Goal: Transaction & Acquisition: Purchase product/service

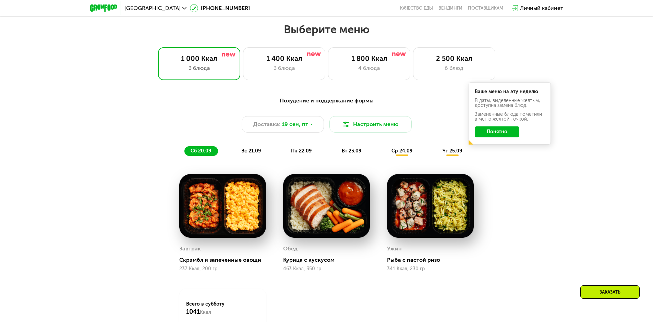
scroll to position [559, 0]
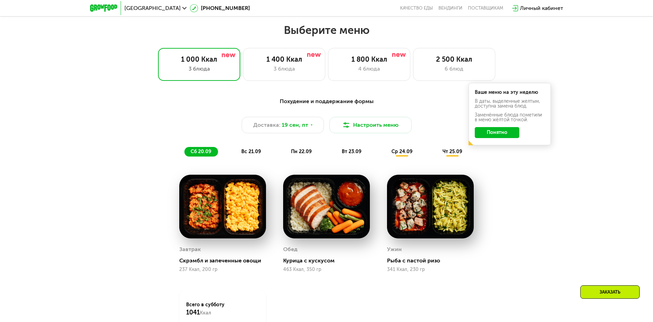
click at [514, 135] on button "Понятно" at bounding box center [497, 132] width 45 height 11
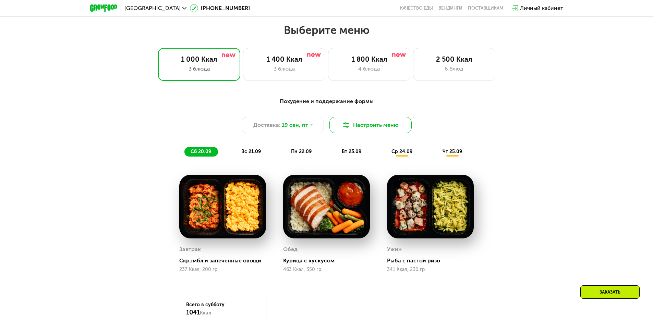
click at [345, 133] on button "Настроить меню" at bounding box center [370, 125] width 82 height 16
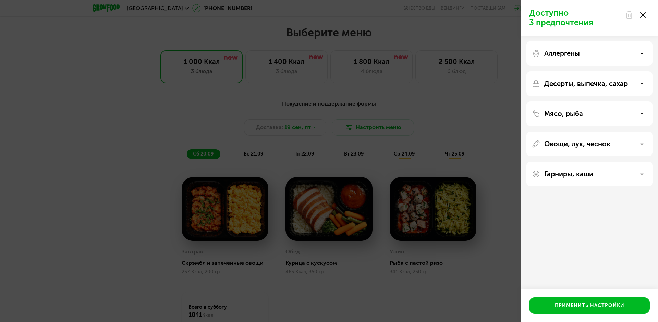
click at [644, 52] on div "Аллергены" at bounding box center [589, 53] width 115 height 8
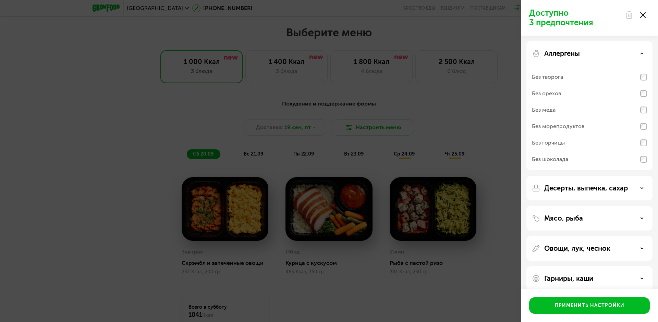
click at [597, 52] on div "Аллергены" at bounding box center [589, 53] width 115 height 8
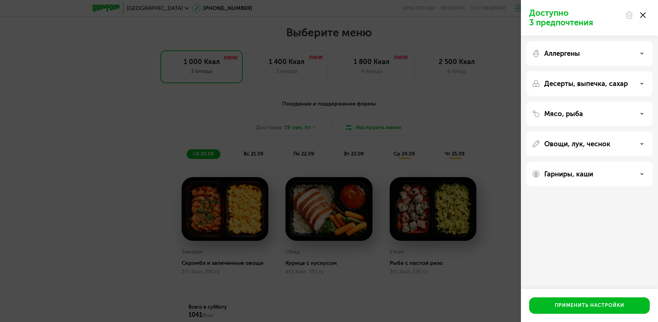
click at [492, 143] on div "Доступно 3 предпочтения Аллергены Десерты, выпечка, сахар Мясо, рыба Овощи, лук…" at bounding box center [329, 161] width 658 height 322
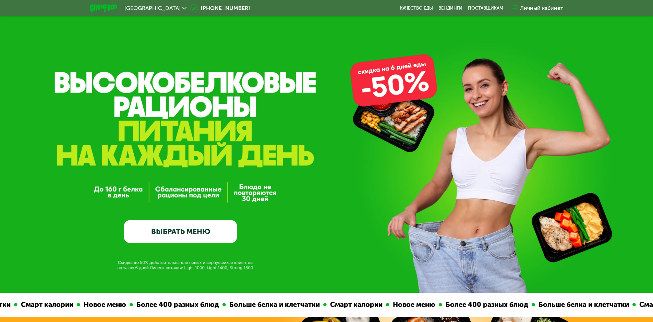
scroll to position [0, 0]
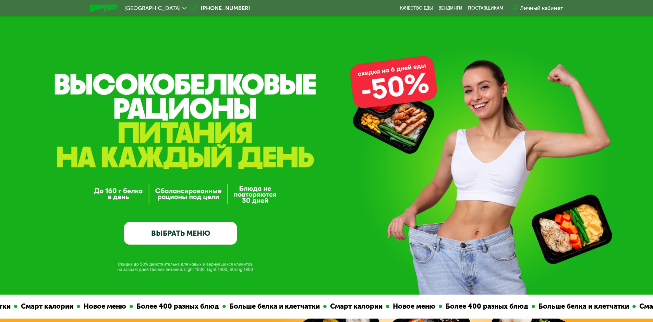
click at [206, 234] on link "ВЫБРАТЬ МЕНЮ" at bounding box center [180, 233] width 113 height 23
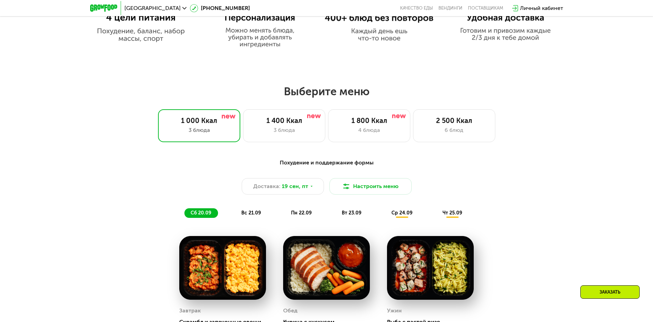
scroll to position [568, 0]
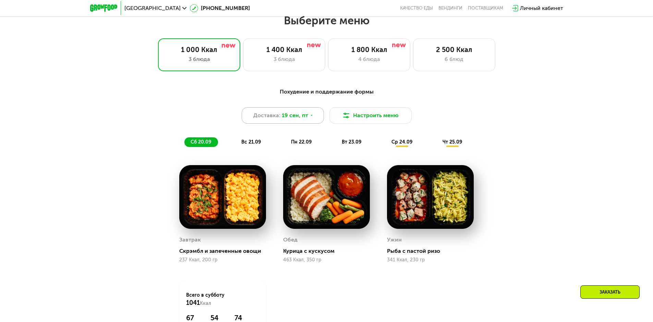
click at [310, 117] on icon at bounding box center [311, 115] width 4 height 4
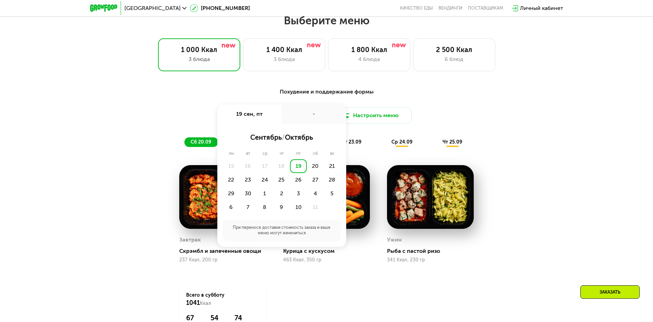
click at [310, 117] on div "-" at bounding box center [314, 114] width 64 height 19
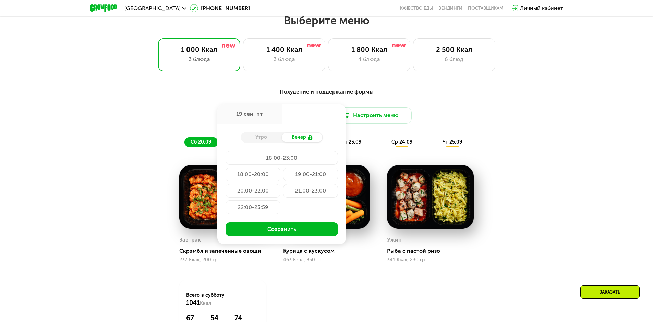
click at [263, 117] on div "19 сен, пт" at bounding box center [249, 114] width 64 height 19
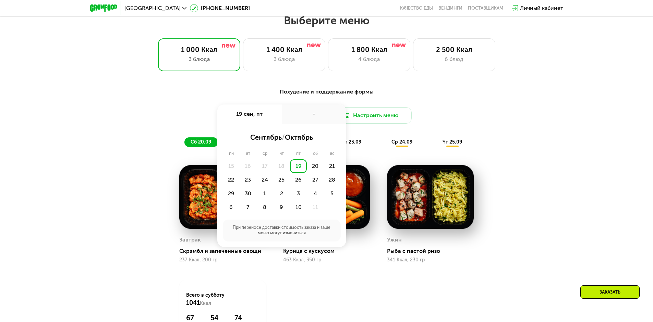
click at [497, 96] on div "Похудение и поддержание формы" at bounding box center [327, 92] width 406 height 9
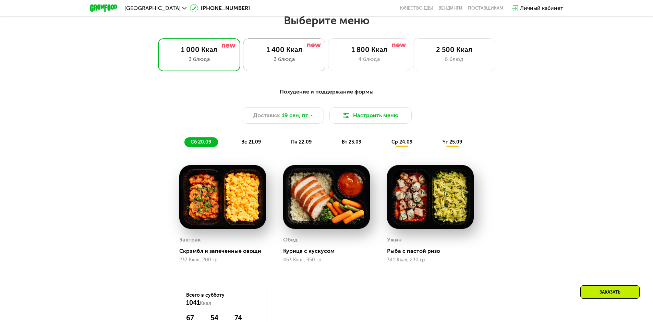
click at [313, 63] on div "3 блюда" at bounding box center [284, 59] width 68 height 8
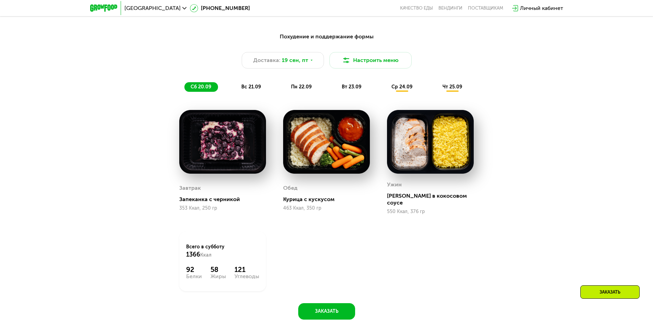
scroll to position [671, 0]
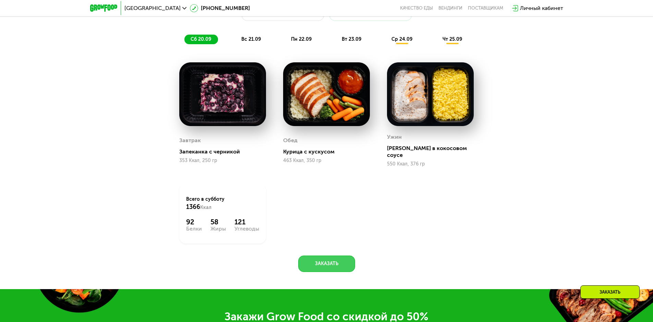
click at [320, 262] on button "Заказать" at bounding box center [326, 264] width 57 height 16
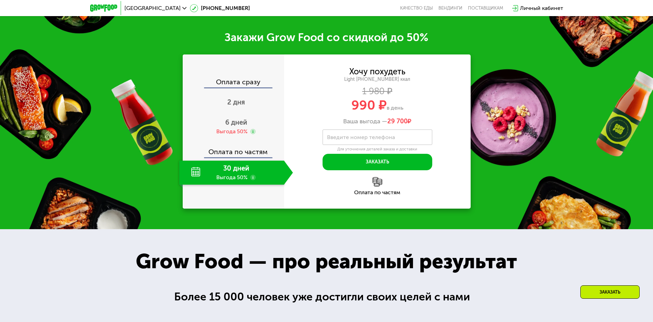
scroll to position [956, 0]
